Goal: Find specific page/section: Find specific page/section

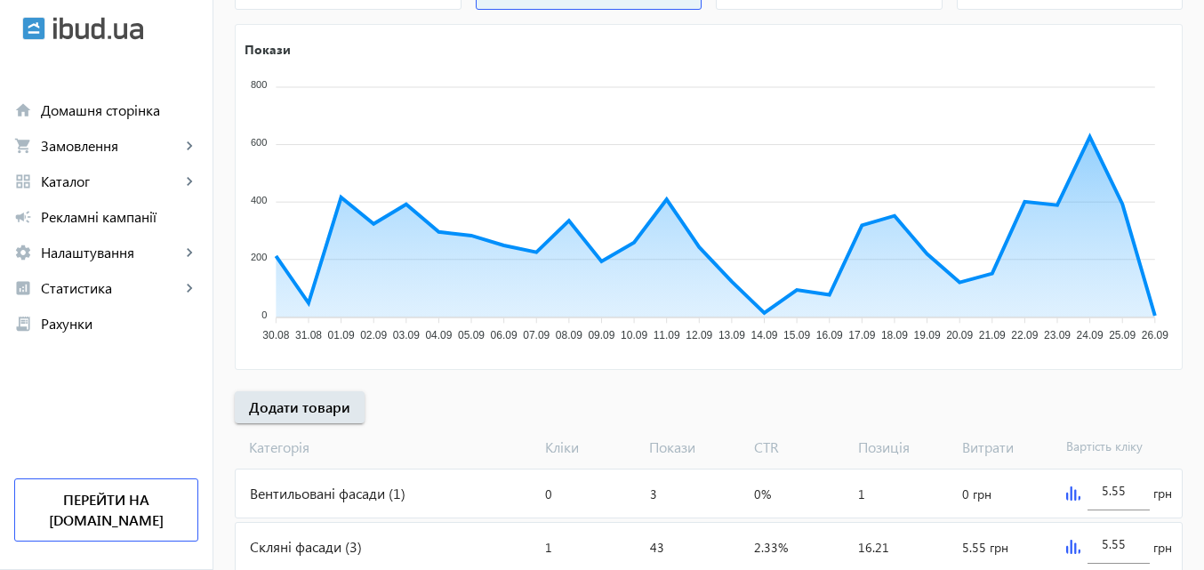
scroll to position [356, 0]
